Goal: Task Accomplishment & Management: Use online tool/utility

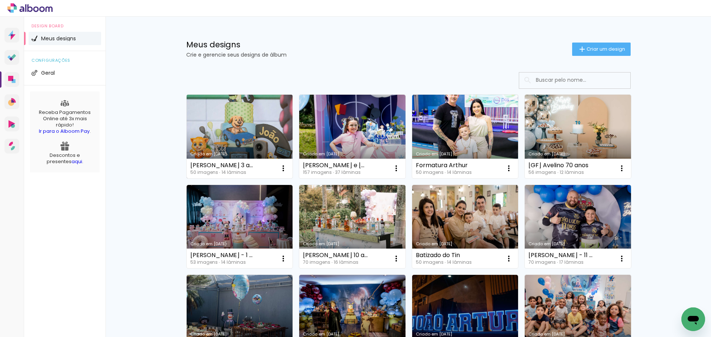
click at [243, 141] on link "Criado em [DATE]" at bounding box center [240, 137] width 106 height 84
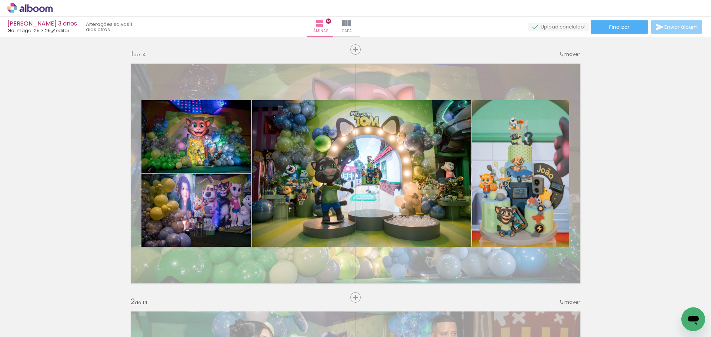
click at [667, 29] on span "Enviar álbum" at bounding box center [680, 26] width 33 height 5
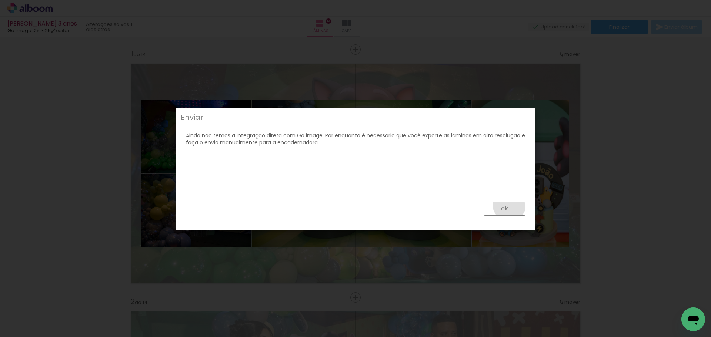
click at [0, 0] on paper-button "ok" at bounding box center [0, 0] width 0 height 0
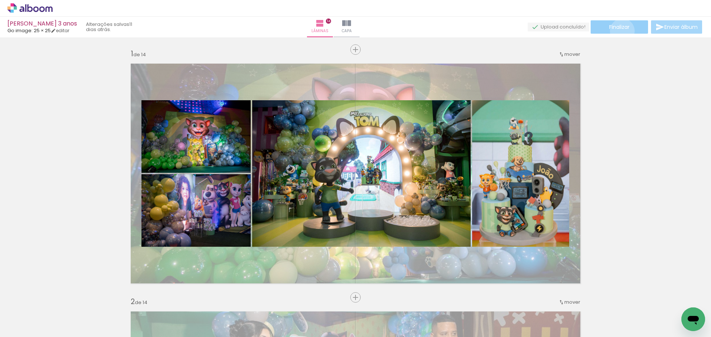
click at [619, 31] on paper-button "Finalizar" at bounding box center [619, 26] width 57 height 13
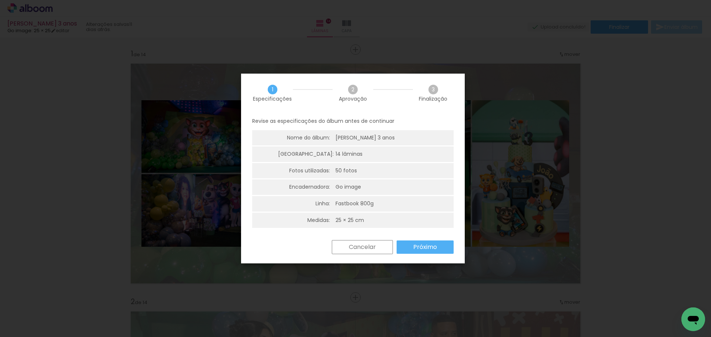
click at [0, 0] on slot "Próximo" at bounding box center [0, 0] width 0 height 0
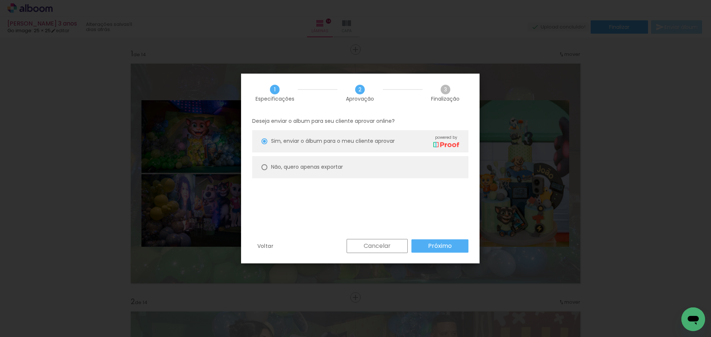
click at [0, 0] on slot "Próximo" at bounding box center [0, 0] width 0 height 0
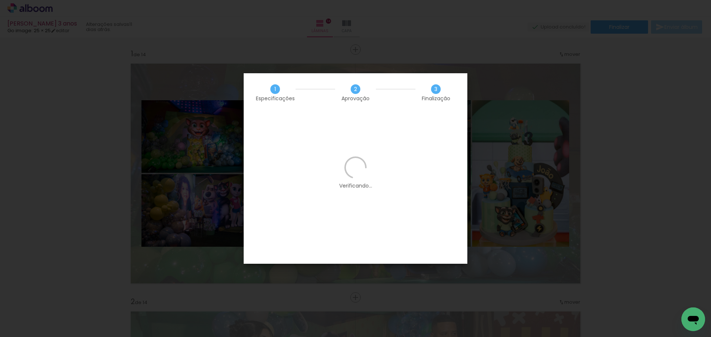
click at [445, 244] on quentale-workspace at bounding box center [355, 168] width 711 height 337
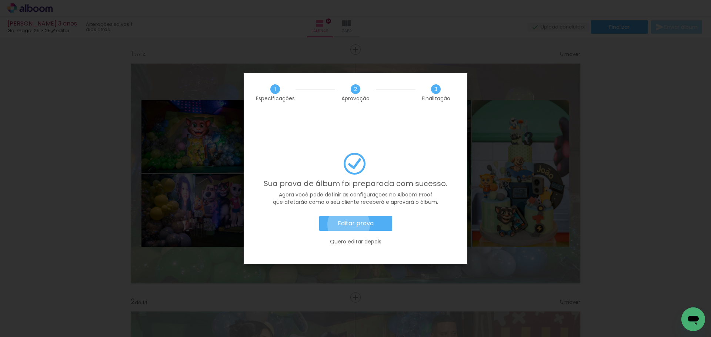
click at [0, 0] on slot "Editar prova" at bounding box center [0, 0] width 0 height 0
